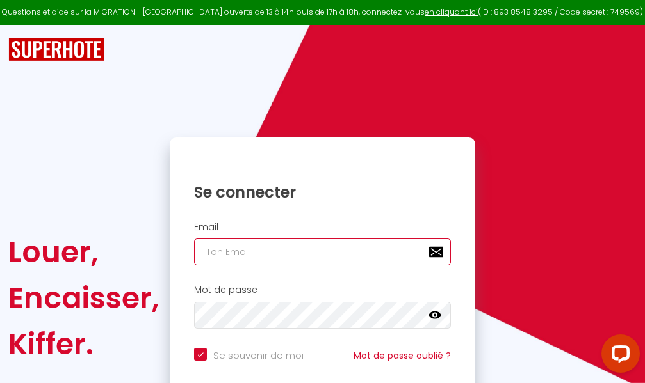
click at [362, 253] on input "email" at bounding box center [322, 252] width 257 height 27
type input "m"
checkbox input "true"
type input "ma"
checkbox input "true"
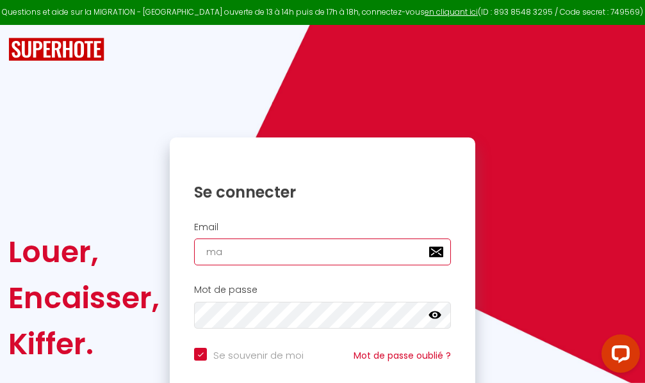
type input "mar"
checkbox input "true"
type input "marc"
checkbox input "true"
type input "marcd"
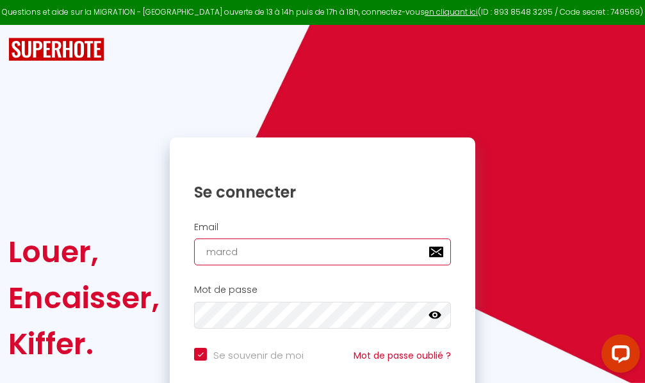
checkbox input "true"
type input "marcdp"
checkbox input "true"
type input "marcdpo"
checkbox input "true"
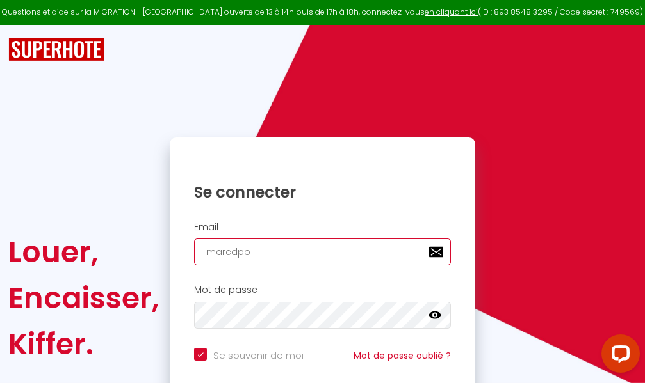
type input "marcdpoz"
checkbox input "true"
type input "marcdpoz."
checkbox input "true"
type input "marcdpoz.l"
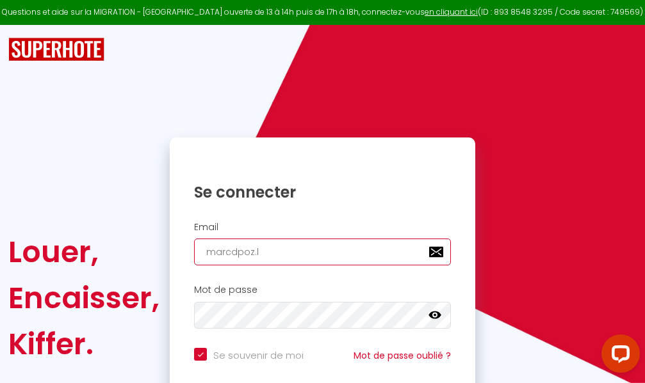
checkbox input "true"
type input "marcdpoz.lo"
checkbox input "true"
type input "marcdpoz.loc"
checkbox input "true"
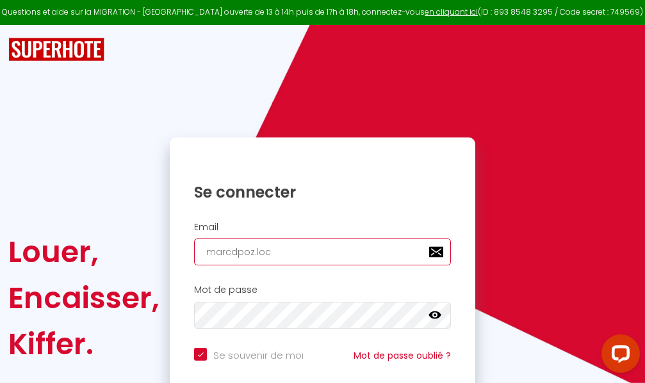
type input "marcdpoz.loca"
checkbox input "true"
type input "marcdpoz.locat"
checkbox input "true"
type input "marcdpoz.locati"
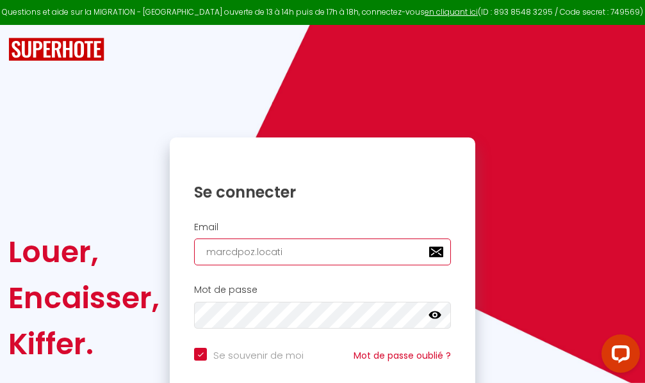
checkbox input "true"
type input "marcdpoz.locatio"
checkbox input "true"
type input "marcdpoz.location"
checkbox input "true"
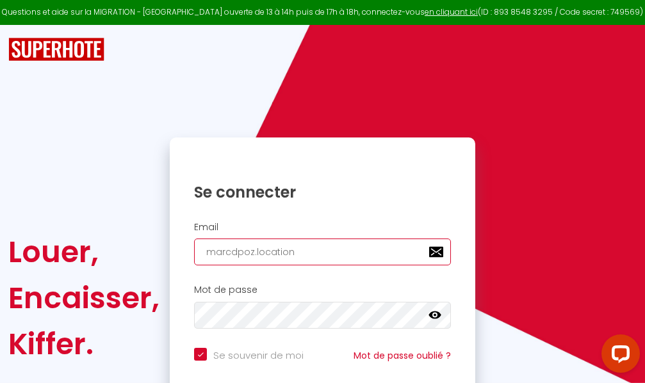
type input "marcdpoz.location@"
checkbox input "true"
type input "marcdpoz.location@g"
checkbox input "true"
type input "marcdpoz.location@gm"
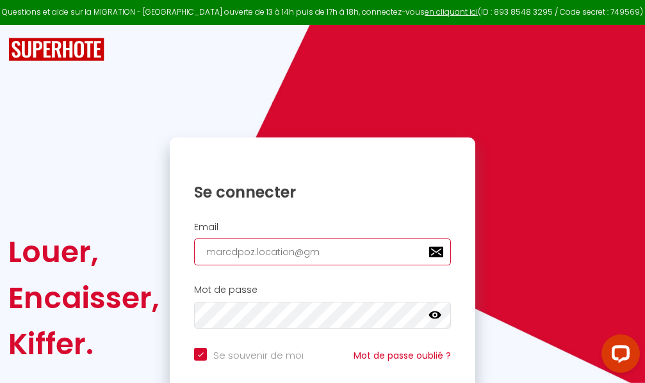
checkbox input "true"
type input "marcdpoz.location@gma"
checkbox input "true"
type input "marcdpoz.location@gmai"
checkbox input "true"
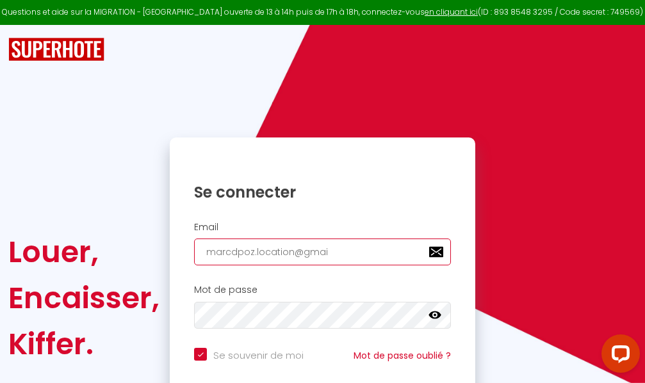
type input "[EMAIL_ADDRESS]"
checkbox input "true"
type input "[EMAIL_ADDRESS]."
checkbox input "true"
type input "marcdpoz.location@gmail.c"
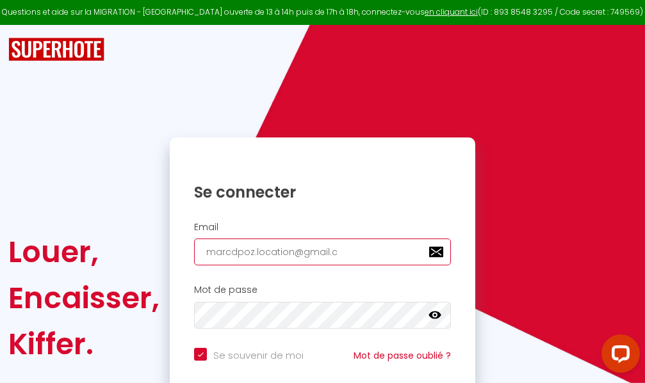
checkbox input "true"
type input "[EMAIL_ADDRESS][DOMAIN_NAME]"
checkbox input "true"
type input "[EMAIL_ADDRESS][DOMAIN_NAME]"
checkbox input "true"
